Goal: Navigation & Orientation: Find specific page/section

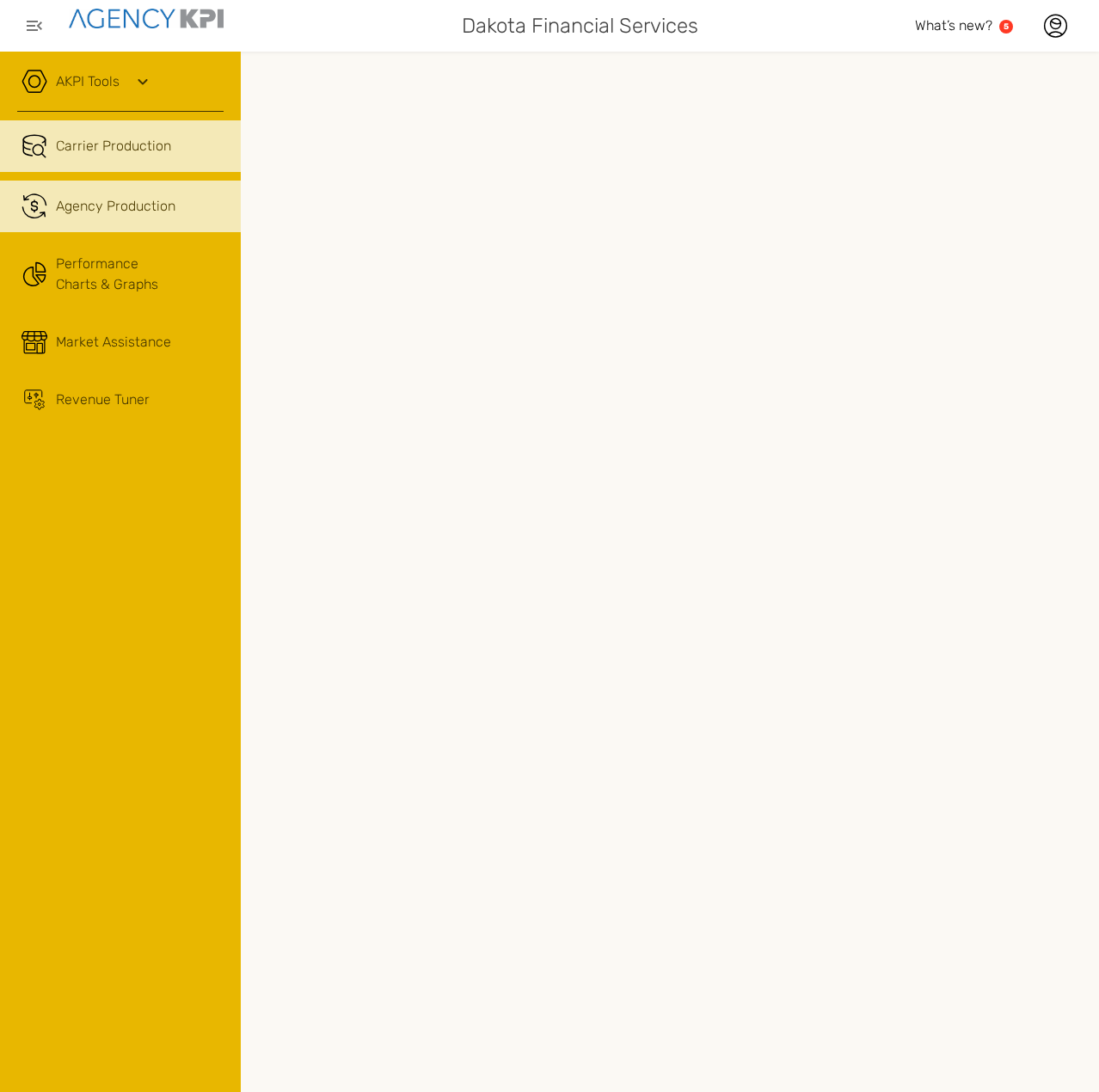
click at [141, 215] on span "Agency Production" at bounding box center [116, 206] width 120 height 20
click at [119, 159] on link "Carrier Production" at bounding box center [120, 146] width 241 height 51
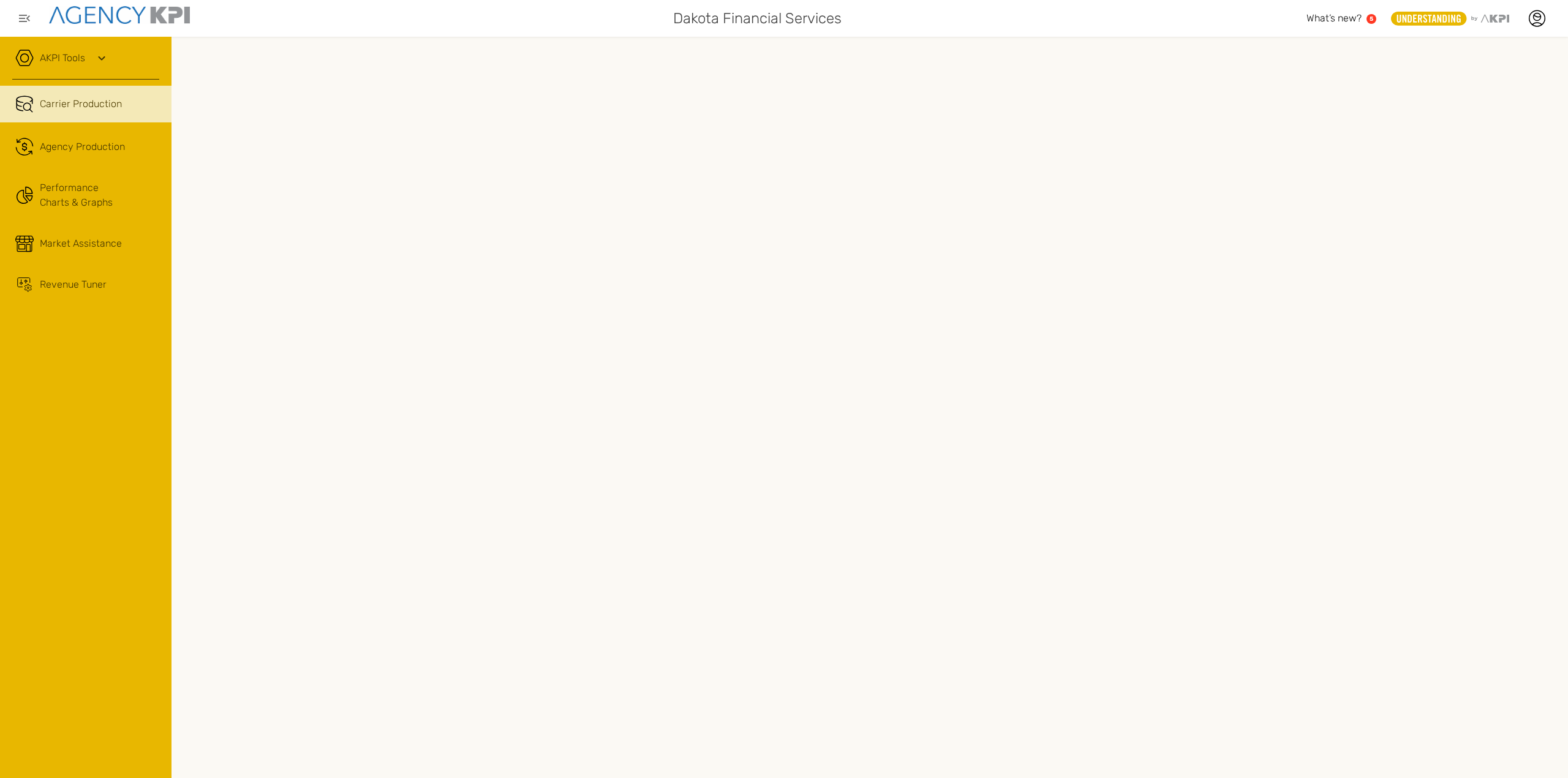
click at [89, 104] on span "Carrier Production" at bounding box center [81, 104] width 82 height 15
click at [71, 152] on span "Agency Production" at bounding box center [82, 147] width 85 height 15
click at [62, 107] on span "Carrier Production" at bounding box center [81, 104] width 82 height 15
click at [87, 150] on span "Agency Production" at bounding box center [82, 147] width 85 height 15
